Goal: Information Seeking & Learning: Find specific fact

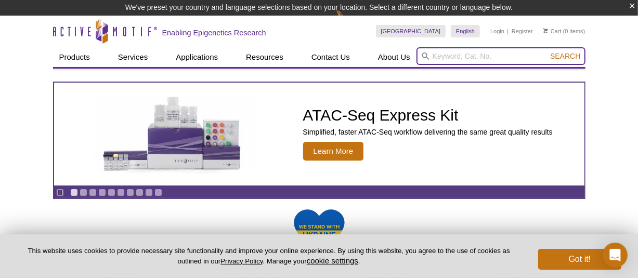
click at [514, 53] on input "search" at bounding box center [501, 56] width 169 height 18
paste input "81158"
type input "81158"
click at [547, 51] on button "Search" at bounding box center [565, 55] width 36 height 9
